Goal: Find specific page/section: Find specific page/section

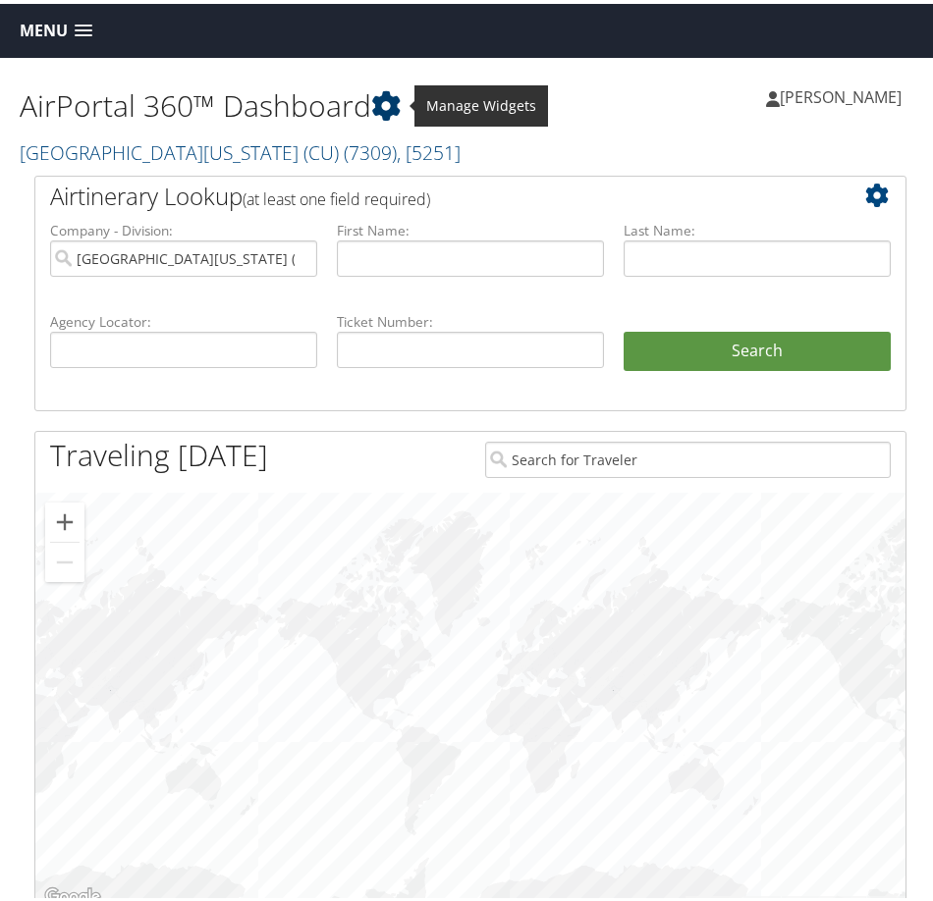
click at [385, 102] on icon at bounding box center [385, 101] width 29 height 29
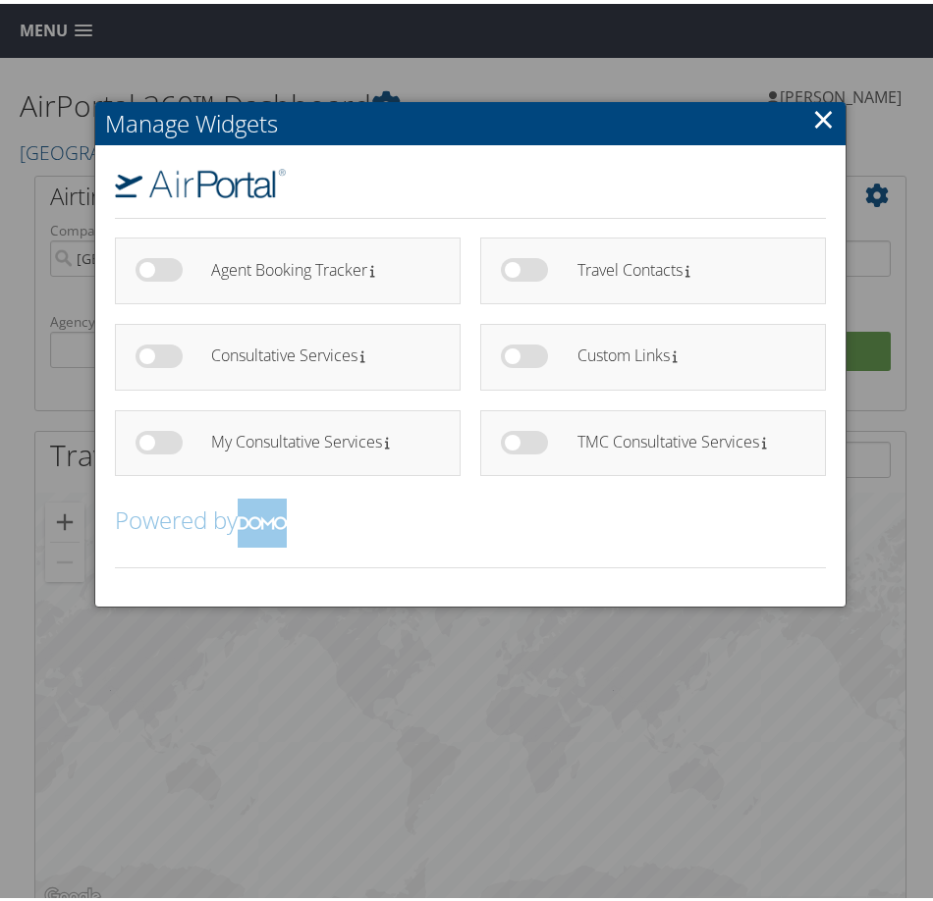
click at [825, 113] on link "×" at bounding box center [823, 114] width 23 height 39
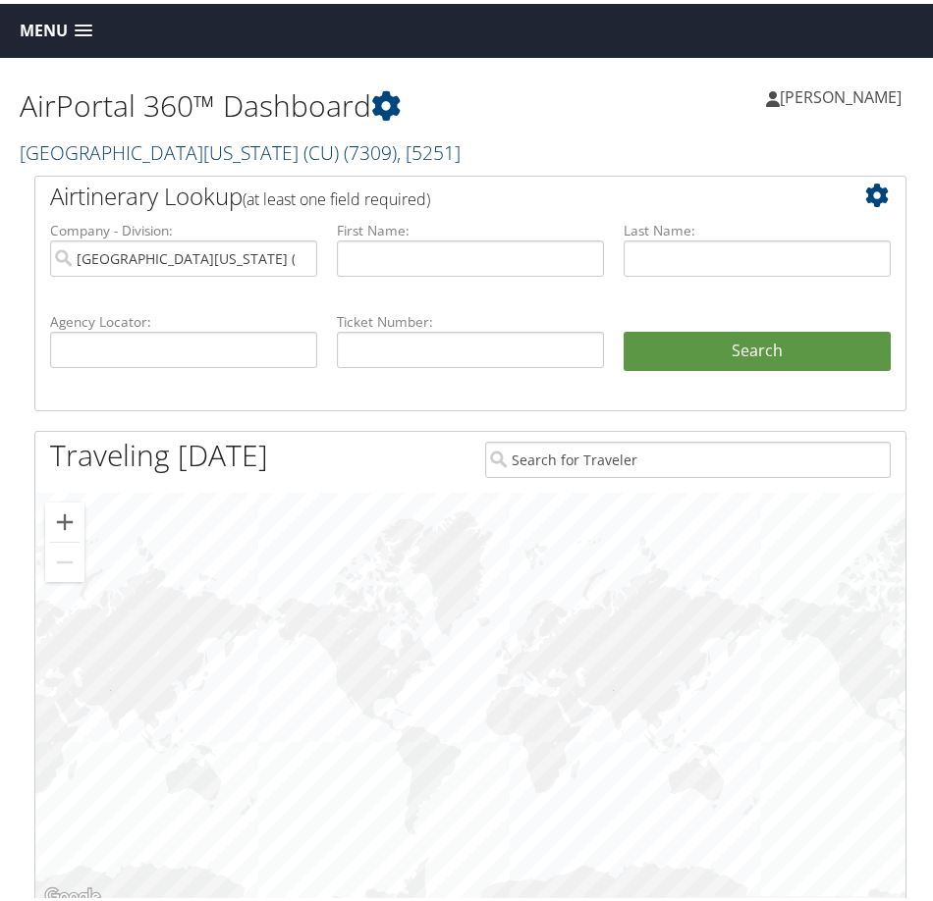
click at [132, 147] on link "University of Colorado (CU) ( 7309 ) , [ 5251 ]" at bounding box center [240, 149] width 441 height 27
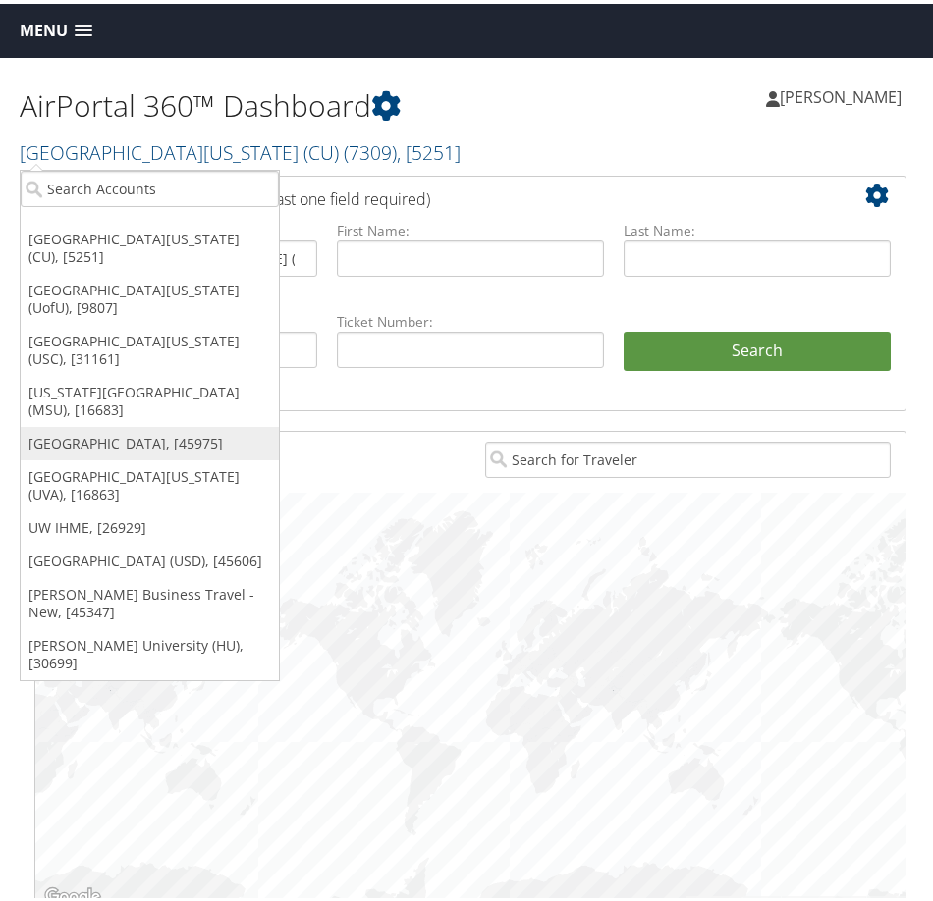
click at [136, 423] on link "[GEOGRAPHIC_DATA], [45975]" at bounding box center [150, 439] width 258 height 33
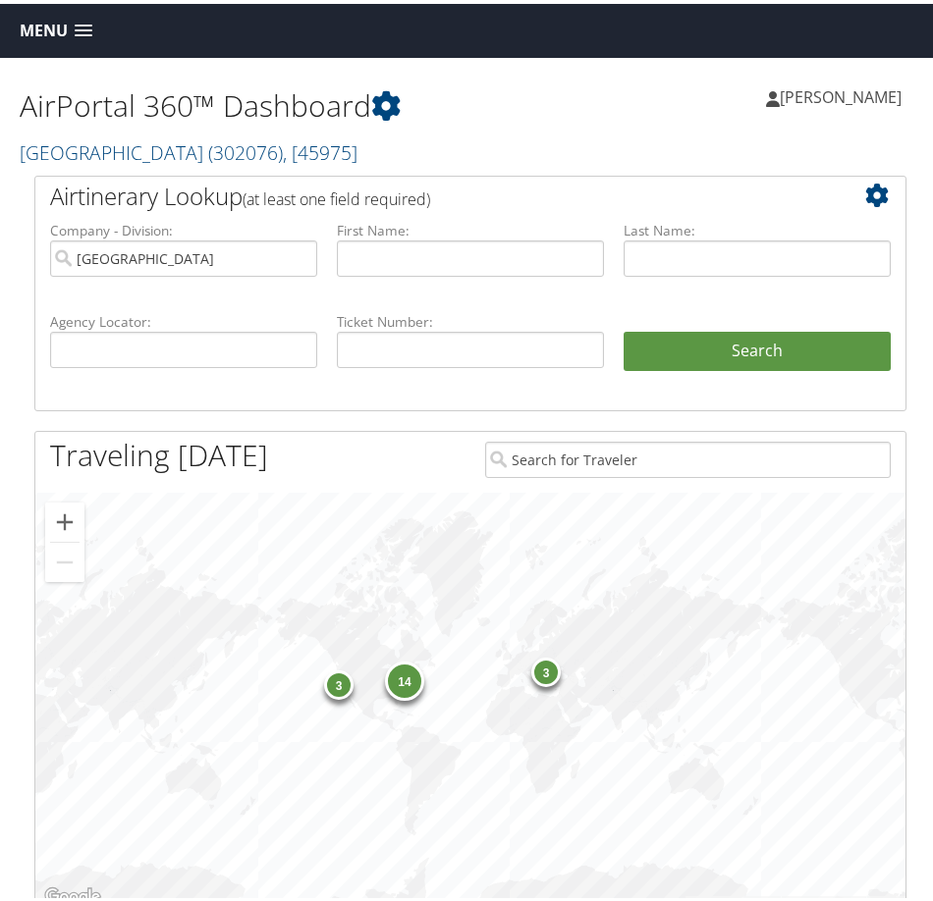
click at [45, 22] on span "Menu" at bounding box center [44, 27] width 48 height 19
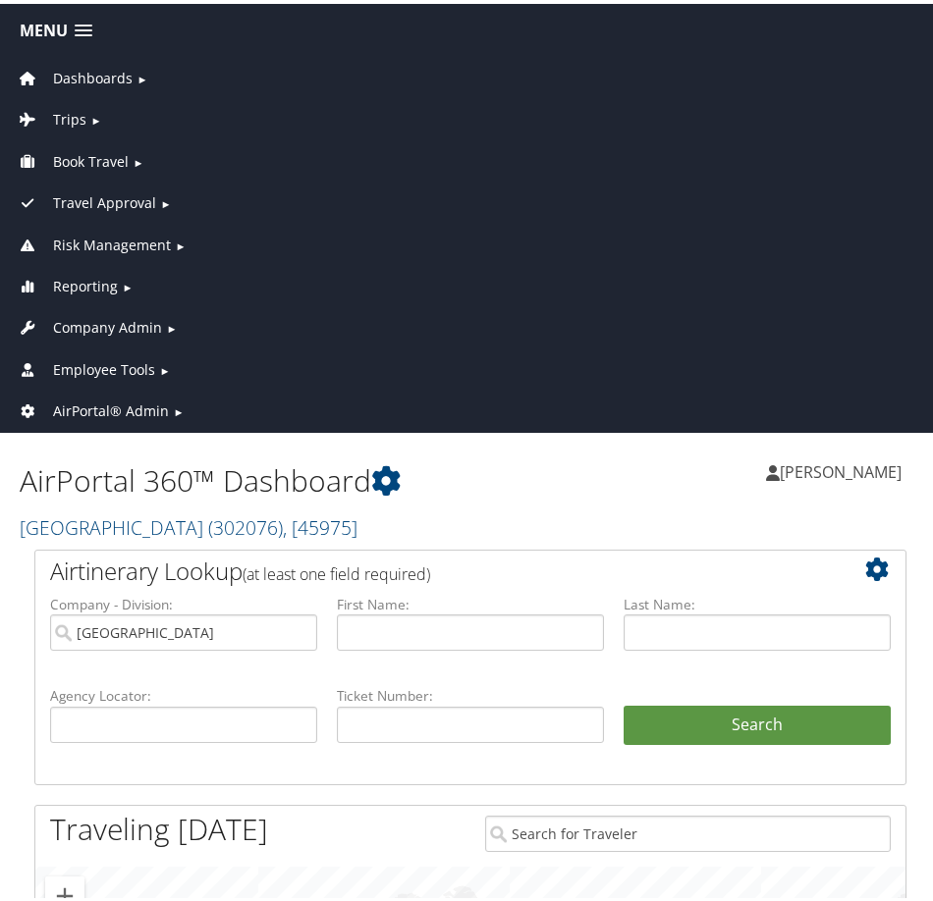
click at [136, 364] on span "Employee Tools" at bounding box center [104, 366] width 102 height 22
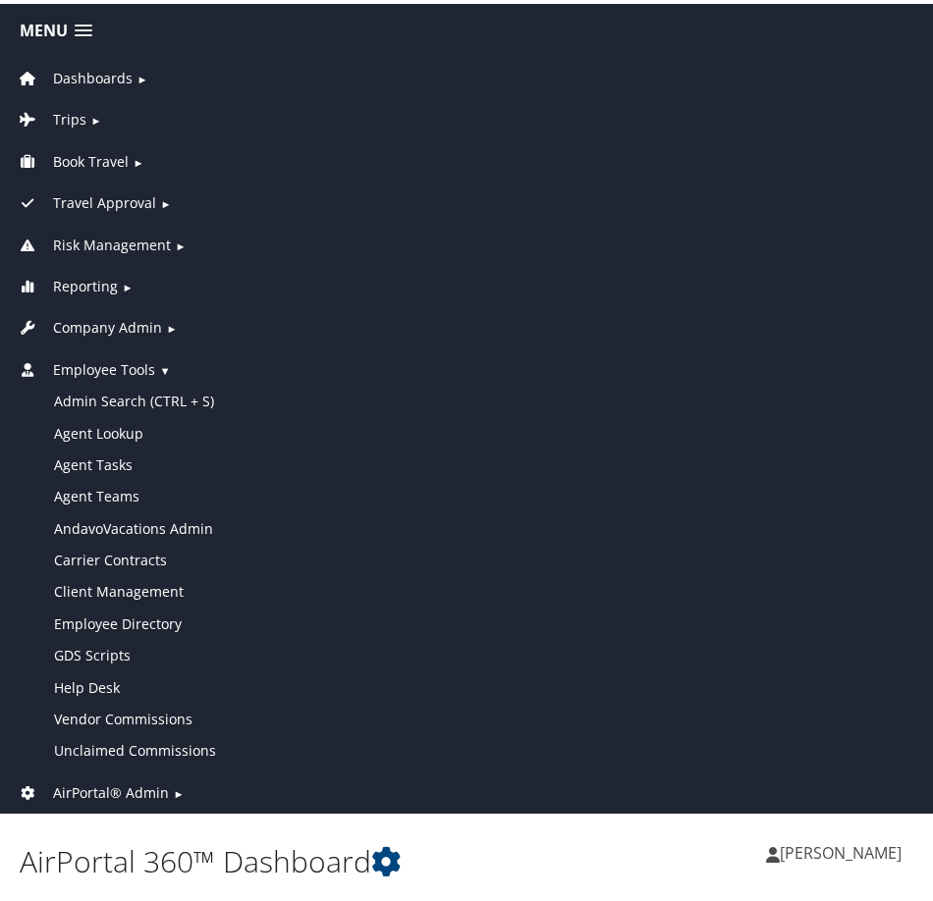
click at [127, 319] on span "Company Admin" at bounding box center [107, 324] width 109 height 22
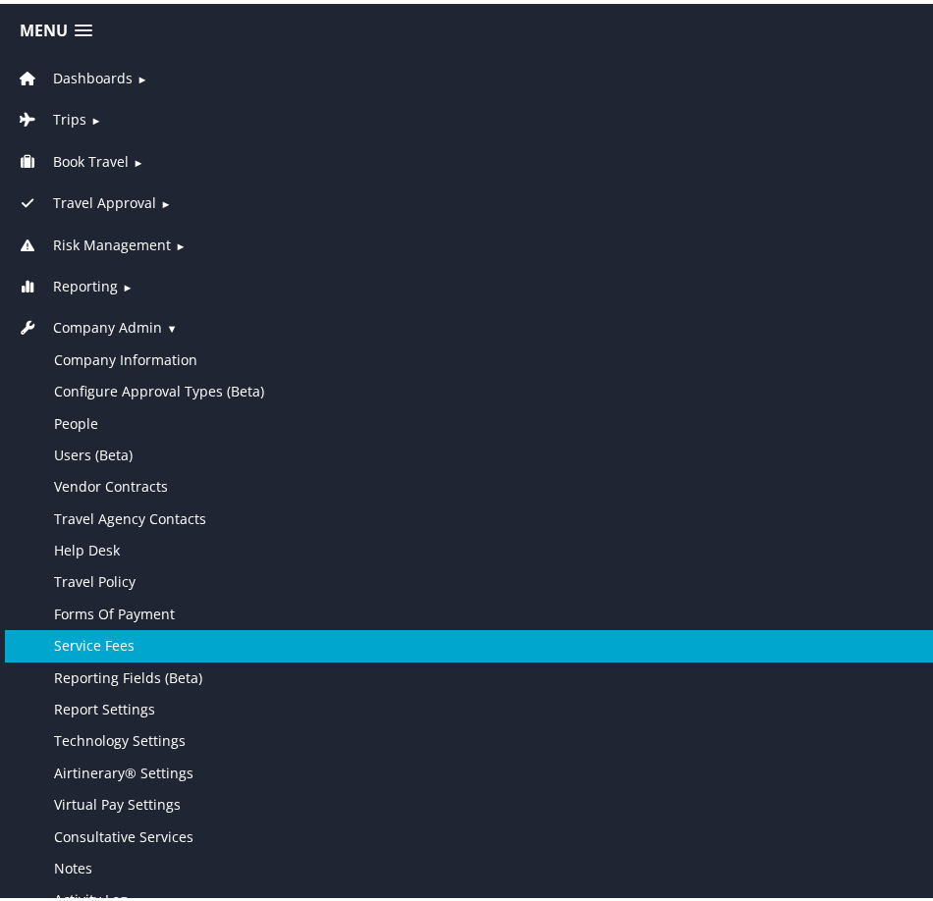
click at [103, 634] on link "Service Fees" at bounding box center [470, 641] width 931 height 31
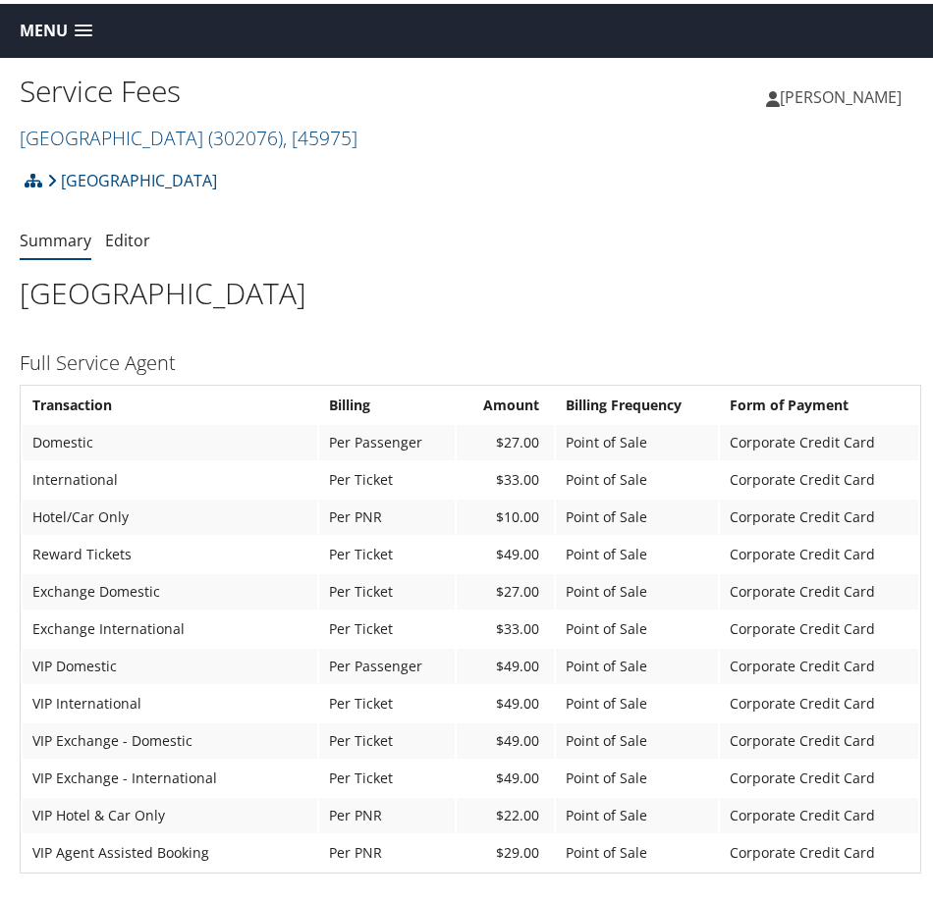
click at [54, 28] on span "Menu" at bounding box center [44, 27] width 48 height 19
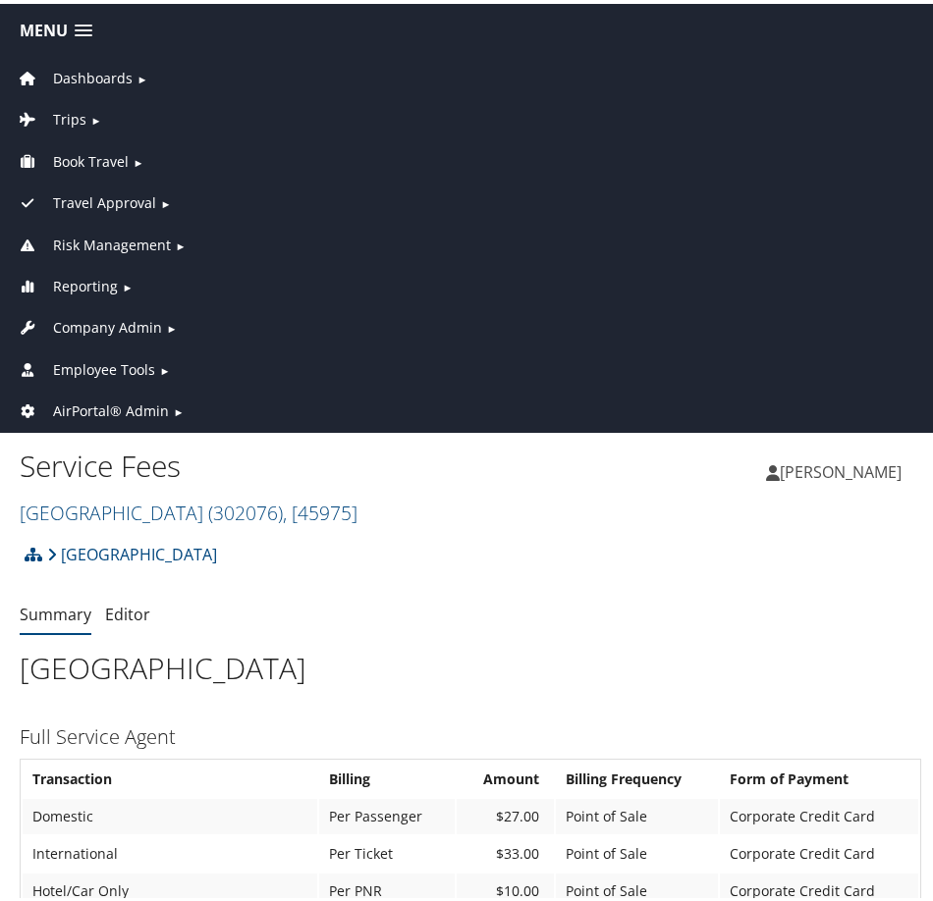
click at [115, 319] on span "Company Admin" at bounding box center [107, 324] width 109 height 22
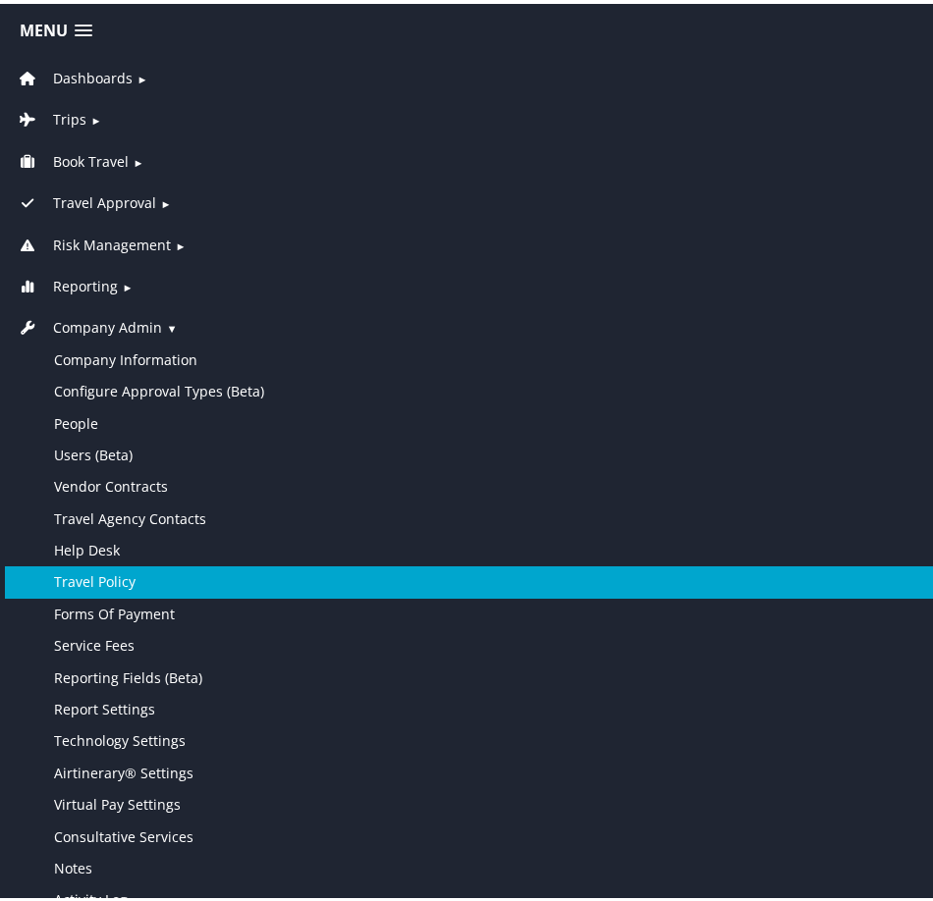
click at [142, 576] on link "Travel Policy" at bounding box center [470, 578] width 931 height 31
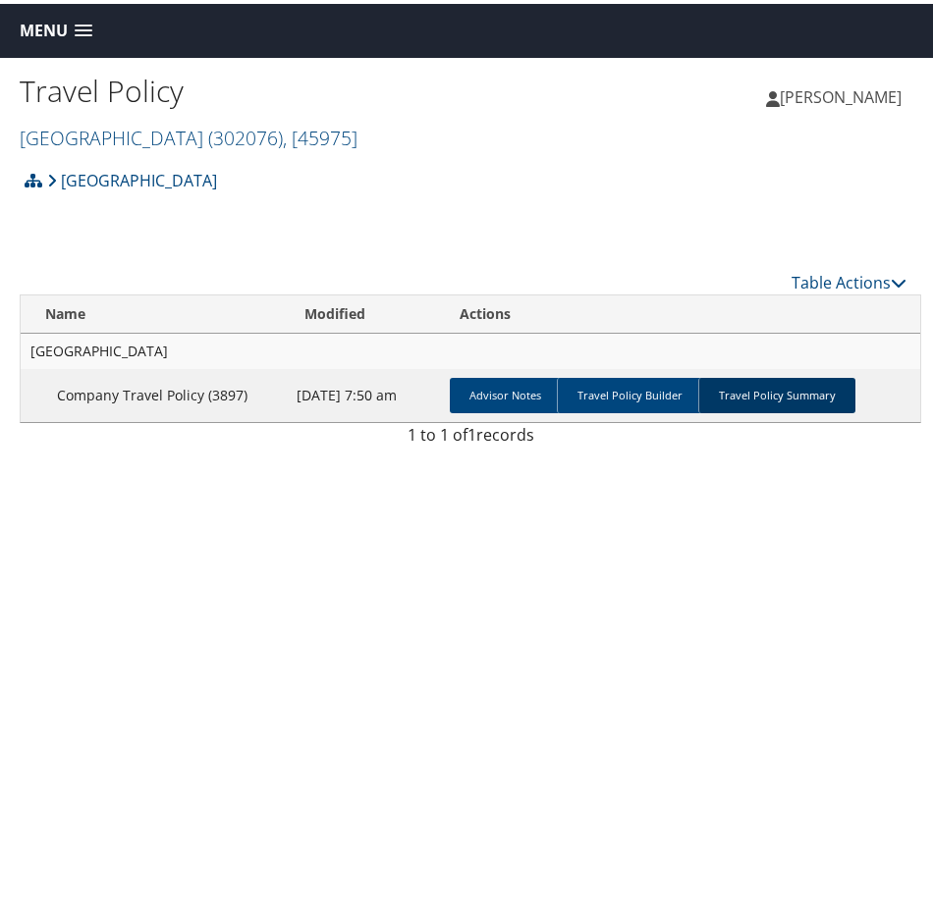
click at [737, 391] on link "Travel Policy Summary" at bounding box center [776, 391] width 157 height 35
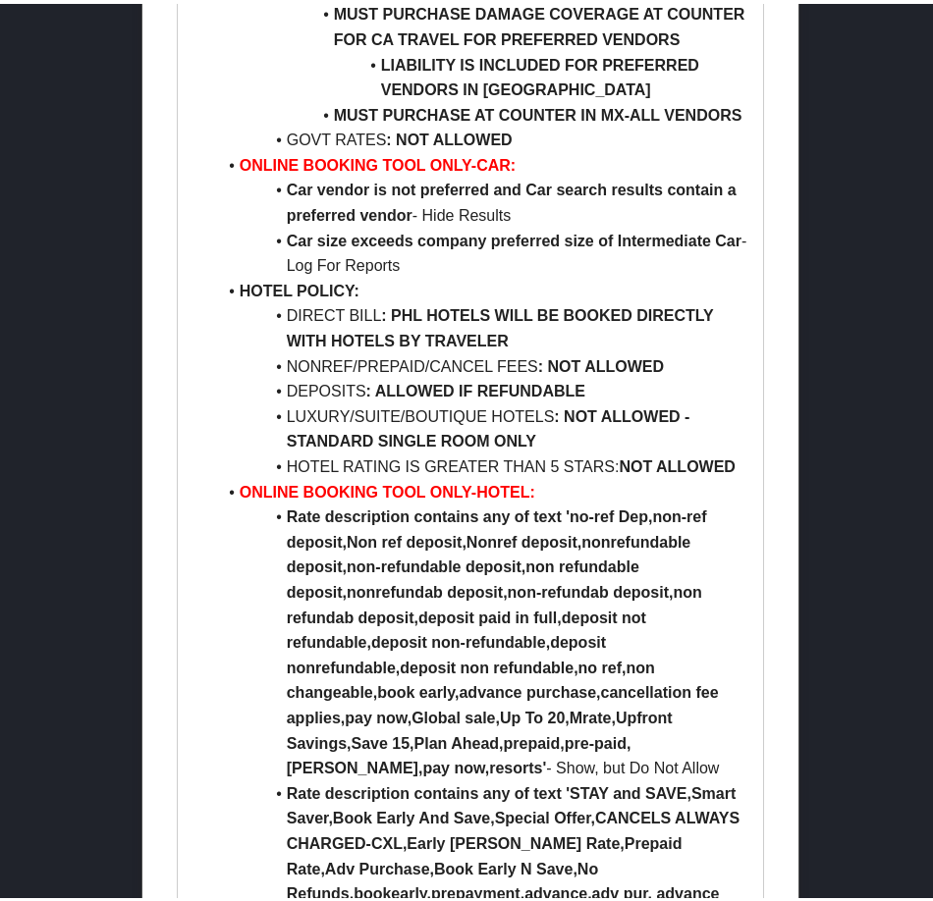
scroll to position [2946, 0]
